Goal: Task Accomplishment & Management: Use online tool/utility

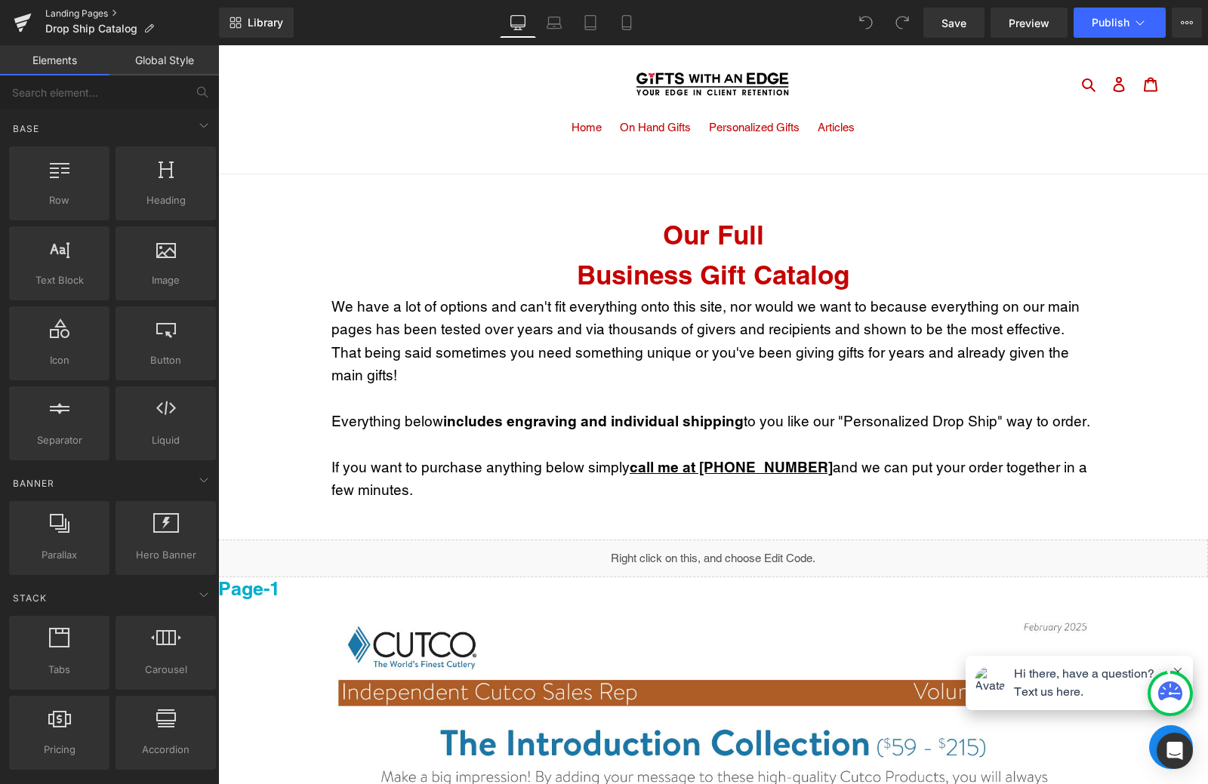
click at [79, 14] on link "Landing Pages" at bounding box center [132, 14] width 174 height 12
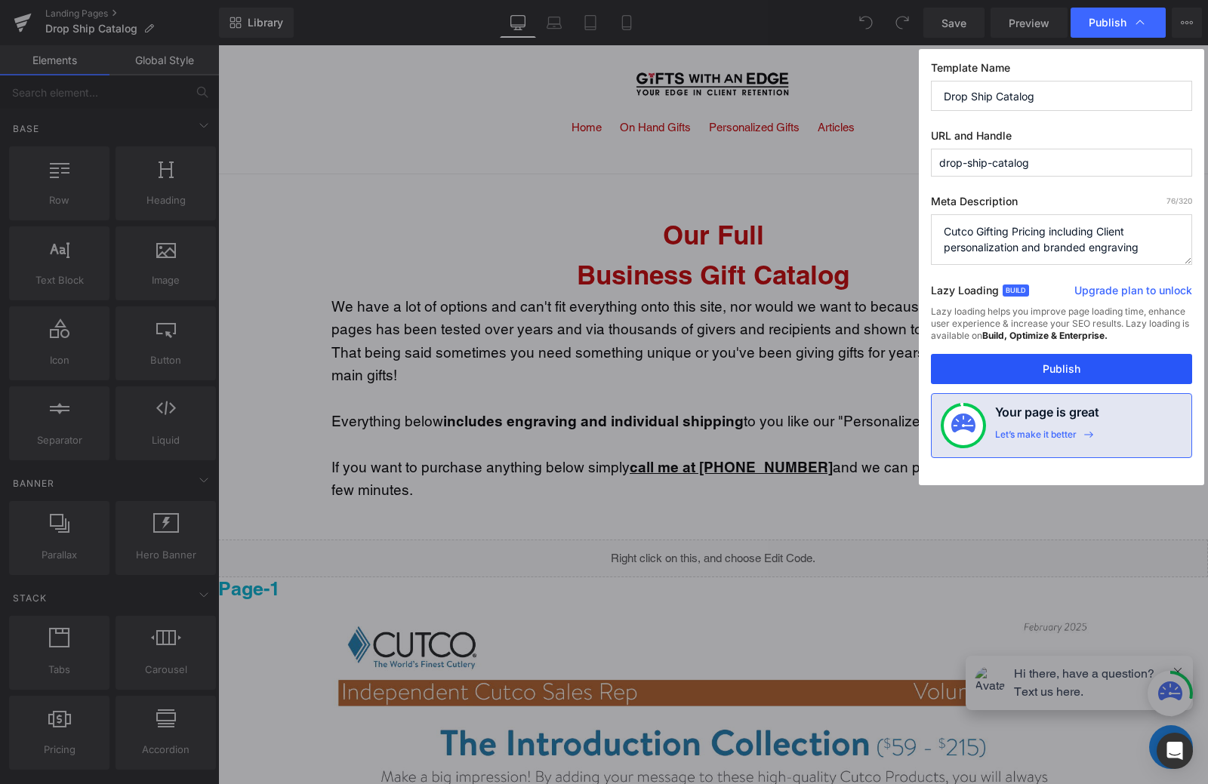
click at [1020, 362] on button "Publish" at bounding box center [1061, 369] width 261 height 30
